Goal: Find specific page/section: Find specific page/section

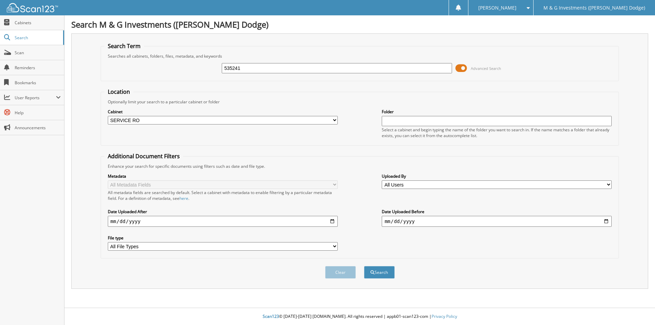
select select "19462"
click at [233, 66] on input "535241" at bounding box center [337, 68] width 230 height 10
type input "535247"
click at [364, 266] on button "Search" at bounding box center [379, 272] width 31 height 13
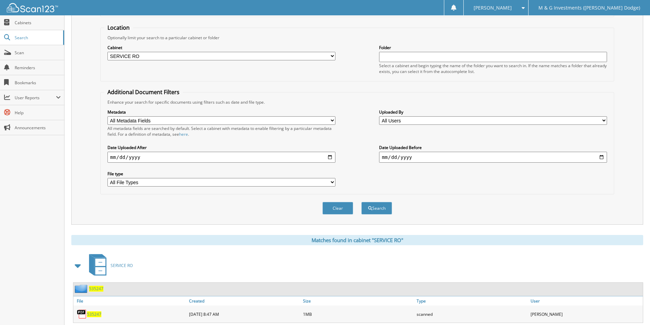
scroll to position [83, 0]
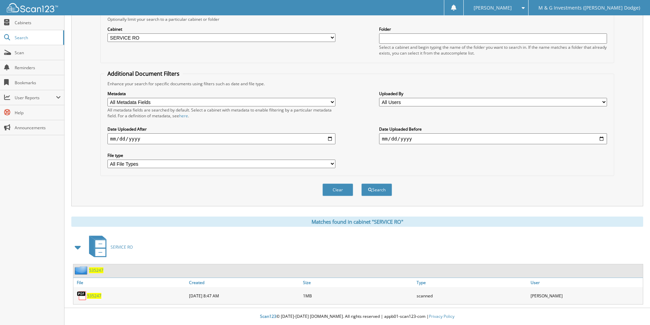
click at [98, 267] on span "535247" at bounding box center [96, 270] width 14 height 6
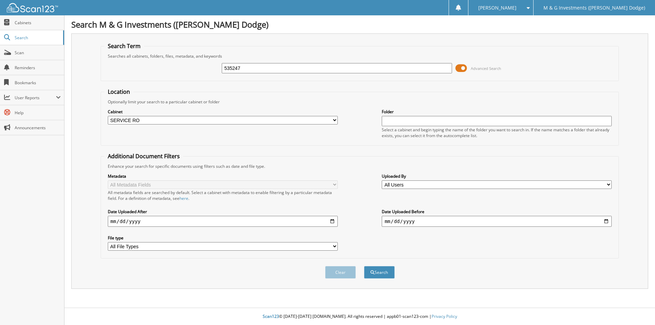
select select "19462"
click at [230, 69] on input "535247" at bounding box center [337, 68] width 230 height 10
type input "534983"
click at [364, 266] on button "Search" at bounding box center [379, 272] width 31 height 13
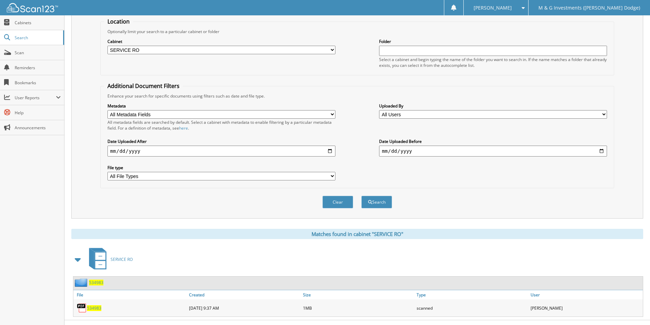
scroll to position [83, 0]
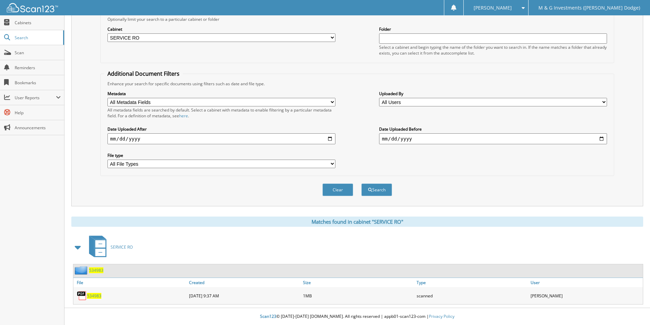
click at [98, 271] on span "534983" at bounding box center [96, 270] width 14 height 6
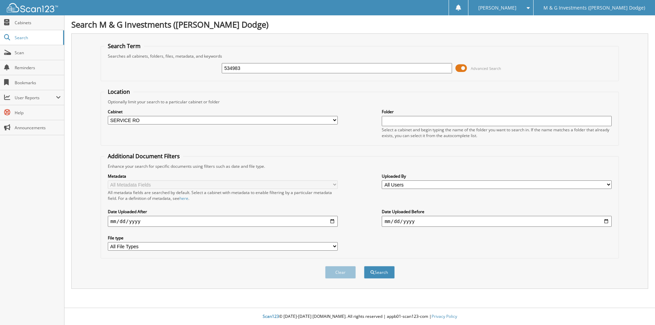
select select "19462"
click at [230, 65] on input "534983" at bounding box center [337, 68] width 230 height 10
type input "534983"
click at [364, 266] on button "Search" at bounding box center [379, 272] width 31 height 13
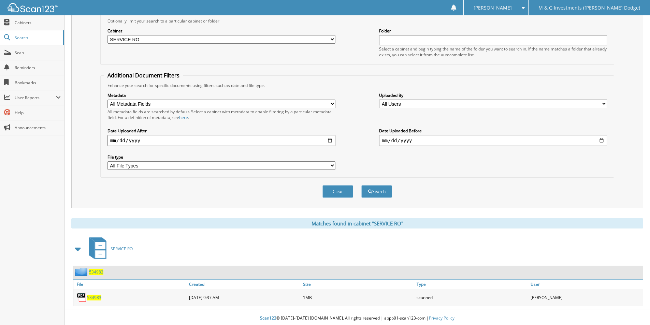
scroll to position [83, 0]
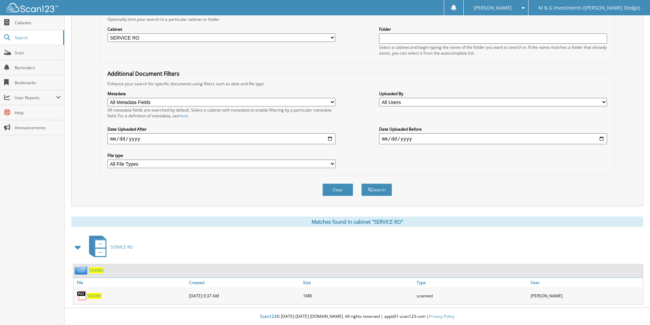
click at [95, 271] on span "534983" at bounding box center [96, 270] width 14 height 6
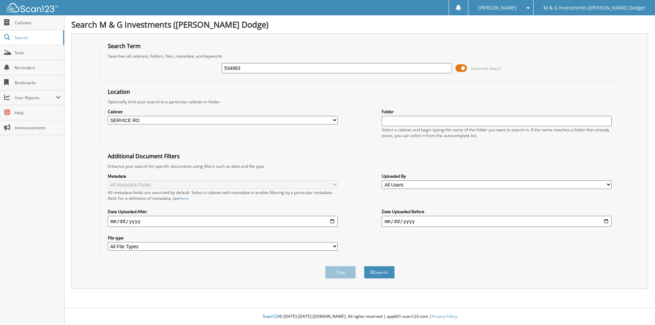
select select "19462"
click at [234, 70] on input "534983" at bounding box center [337, 68] width 230 height 10
click at [234, 69] on input "534983" at bounding box center [337, 68] width 230 height 10
type input "534983"
click at [364, 266] on button "Search" at bounding box center [379, 272] width 31 height 13
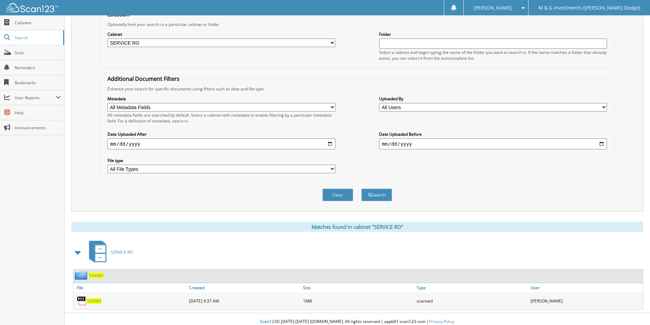
scroll to position [83, 0]
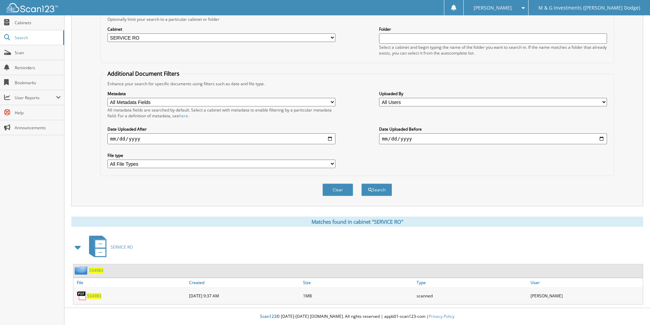
click at [99, 268] on span "534983" at bounding box center [96, 270] width 14 height 6
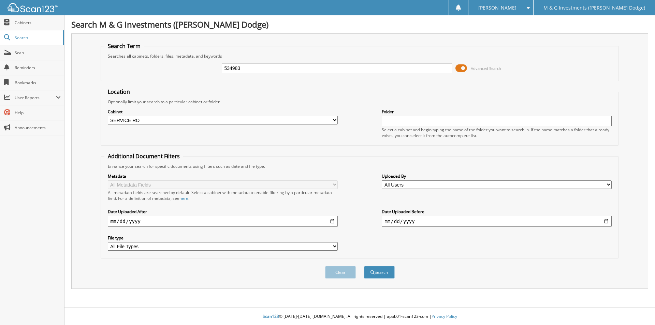
select select "19462"
click at [231, 68] on input "534983" at bounding box center [337, 68] width 230 height 10
type input "535149"
click at [364, 266] on button "Search" at bounding box center [379, 272] width 31 height 13
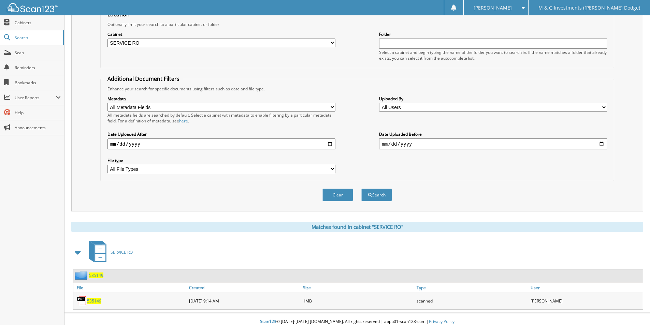
scroll to position [83, 0]
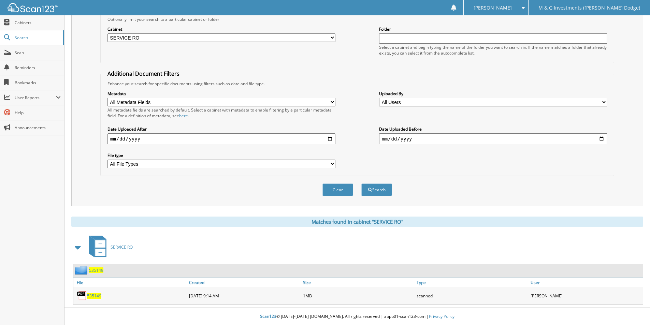
click at [97, 270] on span "535149" at bounding box center [96, 270] width 14 height 6
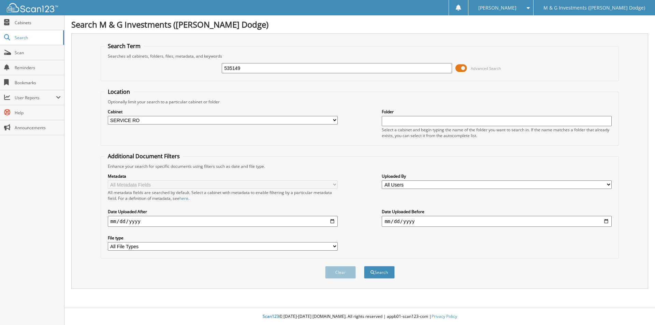
select select "19462"
click at [230, 66] on input "535149" at bounding box center [337, 68] width 230 height 10
type input "535240"
click at [364, 266] on button "Search" at bounding box center [379, 272] width 31 height 13
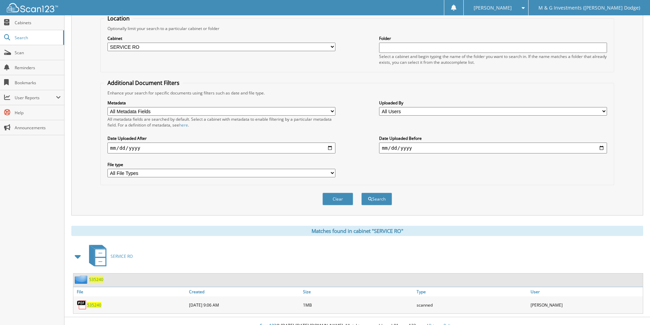
scroll to position [83, 0]
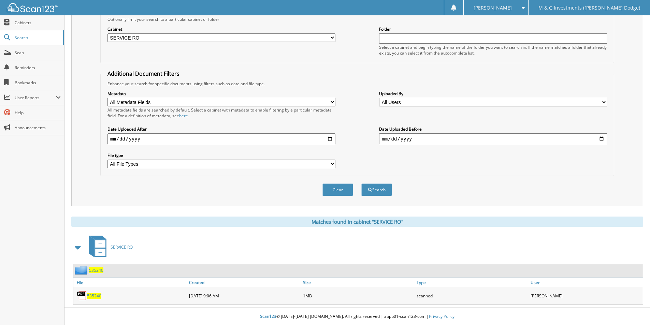
click at [98, 271] on span "535240" at bounding box center [96, 270] width 14 height 6
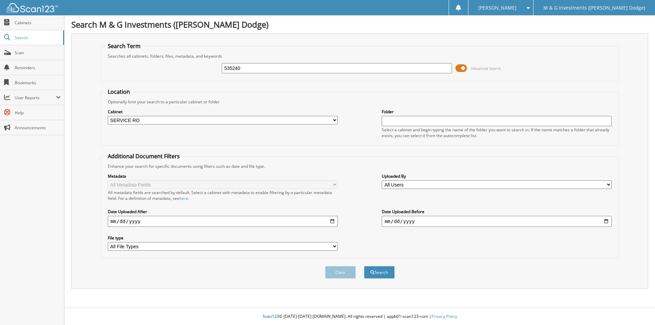
select select "19462"
click at [235, 69] on input "535240" at bounding box center [337, 68] width 230 height 10
type input "535236"
click at [364, 266] on button "Search" at bounding box center [379, 272] width 31 height 13
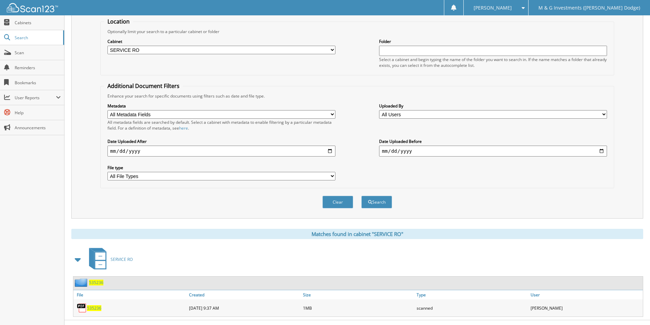
scroll to position [83, 0]
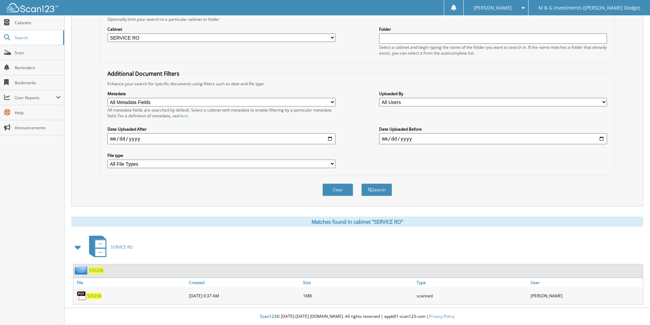
click at [94, 270] on span "535236" at bounding box center [96, 270] width 14 height 6
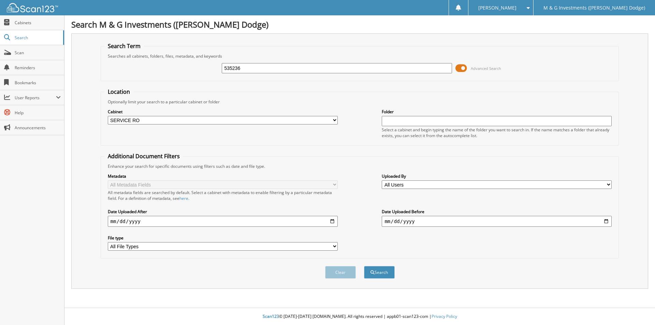
select select "19462"
click at [234, 67] on input "535236" at bounding box center [337, 68] width 230 height 10
type input "535279"
click at [364, 266] on button "Search" at bounding box center [379, 272] width 31 height 13
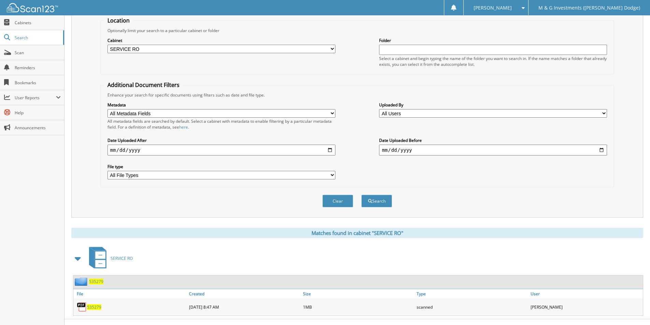
scroll to position [83, 0]
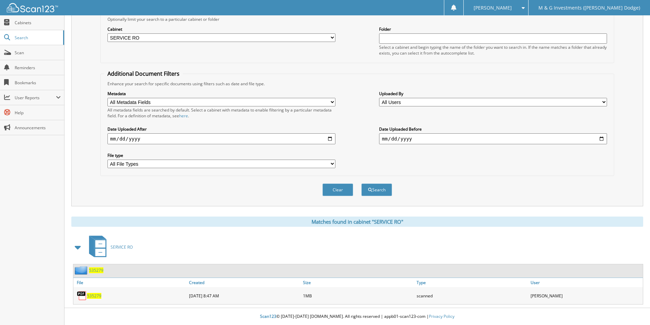
click at [98, 272] on span "535279" at bounding box center [96, 270] width 14 height 6
